Goal: Task Accomplishment & Management: Use online tool/utility

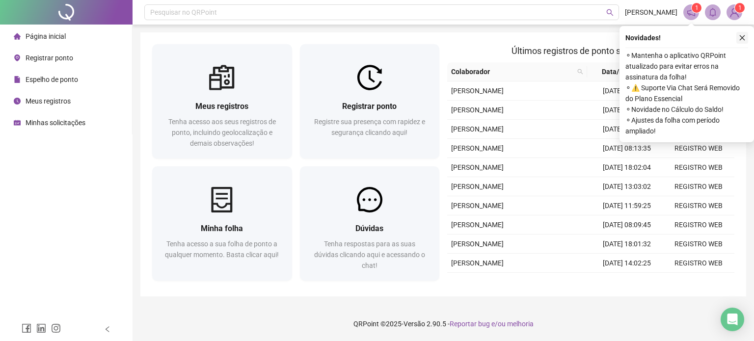
click at [743, 36] on icon "close" at bounding box center [742, 37] width 7 height 7
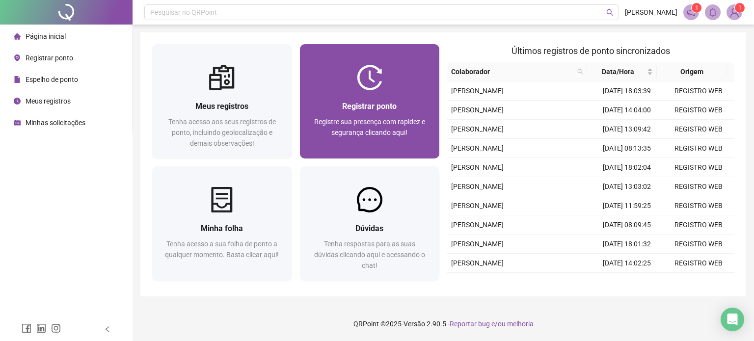
click at [389, 98] on div "Registrar ponto Registre sua presença com rapidez e segurança clicando aqui!" at bounding box center [370, 124] width 140 height 68
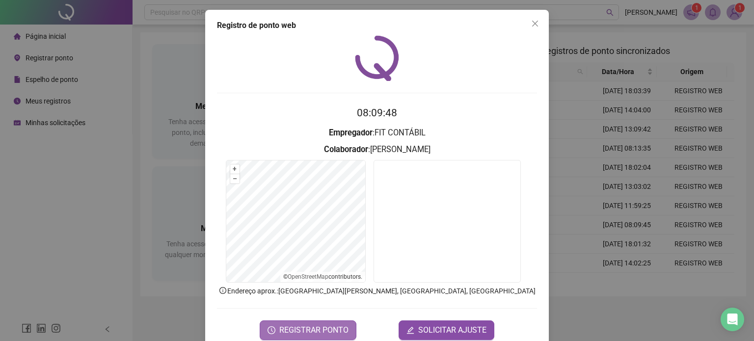
click at [319, 326] on span "REGISTRAR PONTO" at bounding box center [313, 331] width 69 height 12
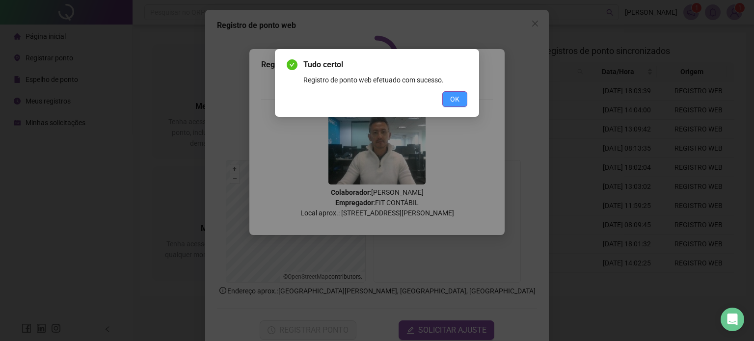
click at [455, 101] on span "OK" at bounding box center [454, 99] width 9 height 11
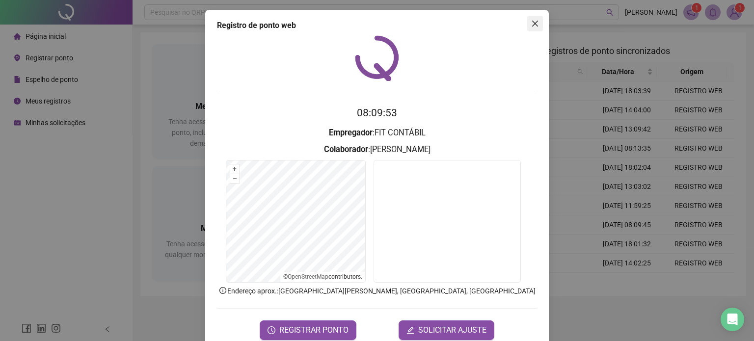
click at [532, 22] on icon "close" at bounding box center [535, 24] width 6 height 6
